Goal: Register for event/course

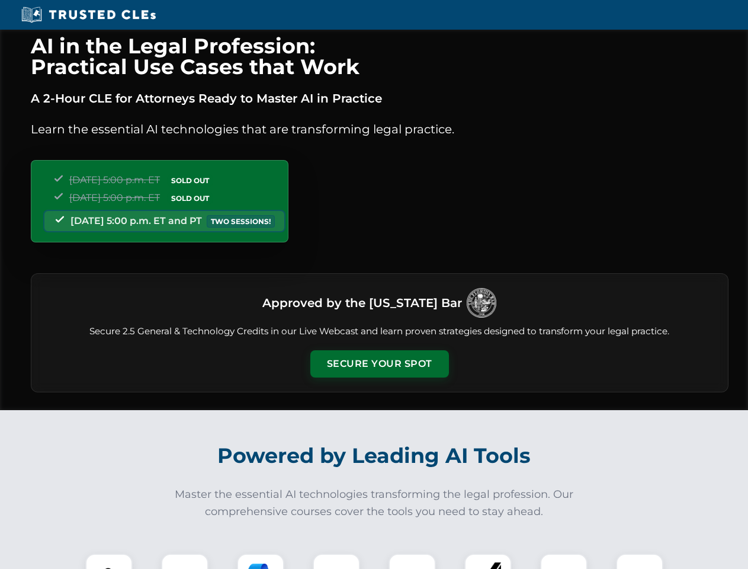
click at [379, 364] on button "Secure Your Spot" at bounding box center [379, 363] width 139 height 27
click at [109, 561] on img at bounding box center [109, 577] width 34 height 34
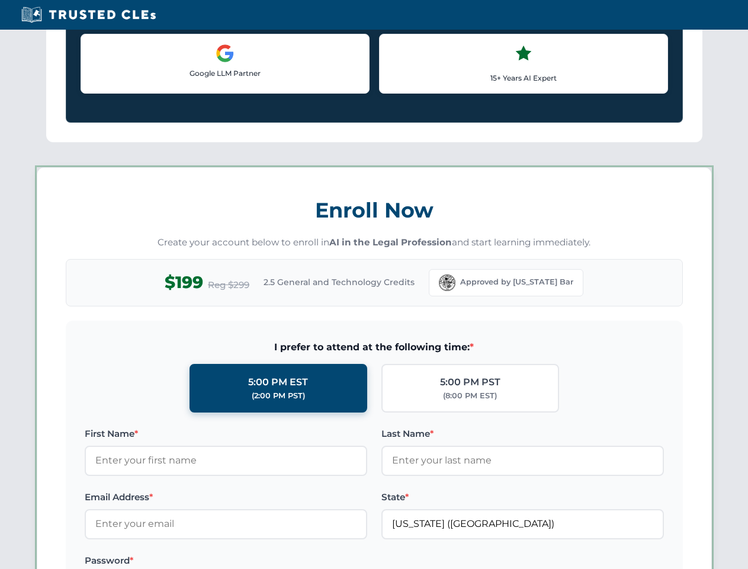
click at [261, 561] on label "Password *" at bounding box center [226, 560] width 283 height 14
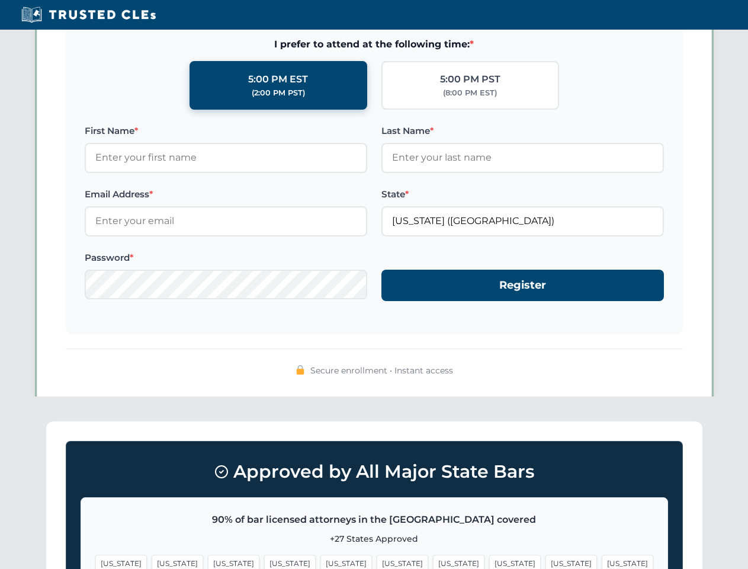
click at [546, 561] on span "[US_STATE]" at bounding box center [572, 562] width 52 height 17
